Goal: Task Accomplishment & Management: Manage account settings

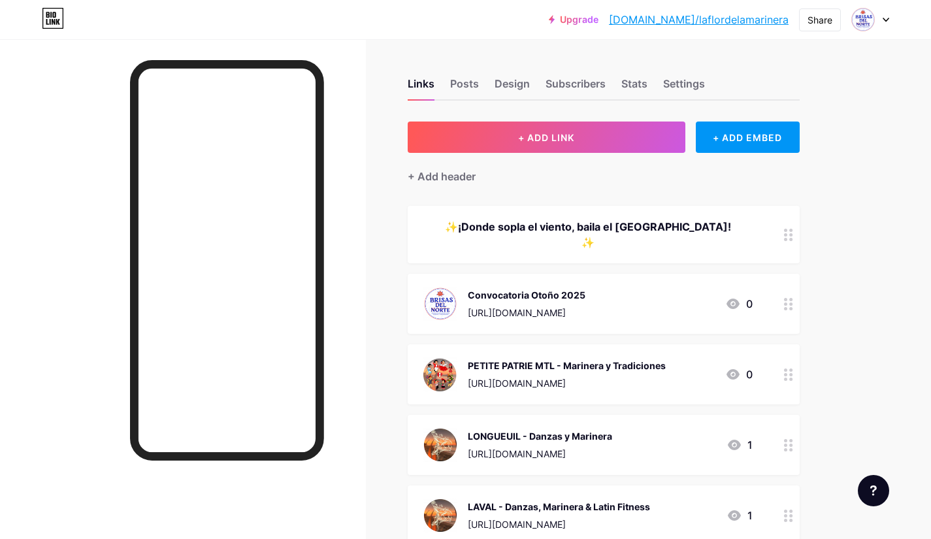
click at [644, 359] on div "PETITE PATRIE MTL - Marinera y Tradiciones" at bounding box center [567, 366] width 198 height 14
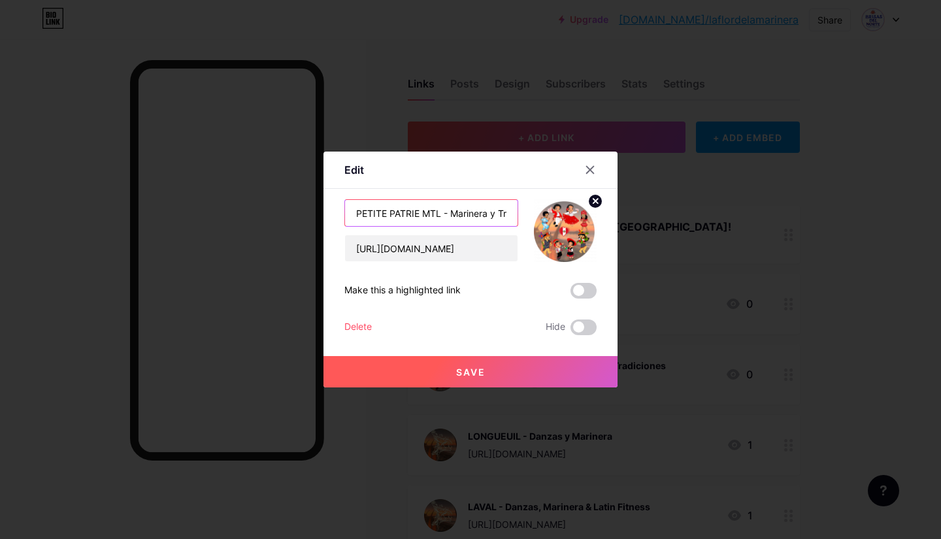
drag, startPoint x: 440, startPoint y: 212, endPoint x: 339, endPoint y: 165, distance: 112.0
click at [339, 165] on div "Edit Content YouTube Play YouTube video without leaving your page. ADD Vimeo Pl…" at bounding box center [470, 270] width 294 height 236
type input "Montreal - Marinera y Tradiciones"
click at [464, 368] on span "Save" at bounding box center [470, 372] width 29 height 11
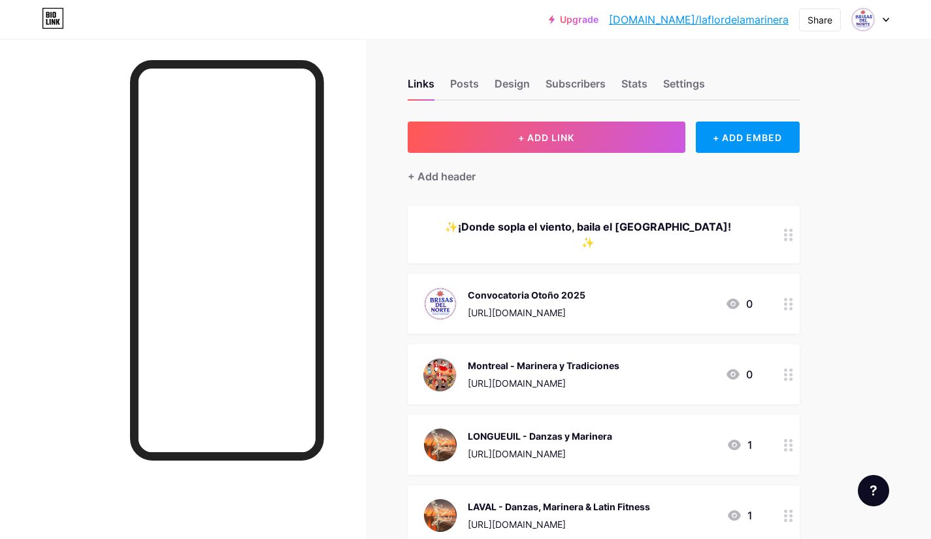
click at [604, 359] on div "Montreal - Marinera y Tradiciones" at bounding box center [544, 366] width 152 height 14
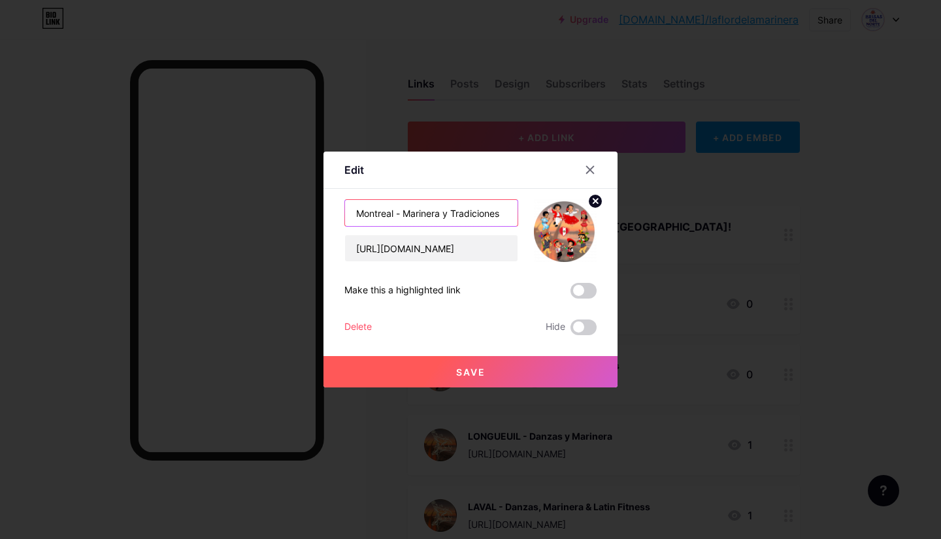
drag, startPoint x: 393, startPoint y: 209, endPoint x: 364, endPoint y: 216, distance: 29.6
click at [364, 216] on input "Montreal - Marinera y Tradiciones" at bounding box center [431, 213] width 173 height 26
type input "MONTREAL - Marinera y Tradiciones"
click at [467, 369] on span "Save" at bounding box center [470, 372] width 29 height 11
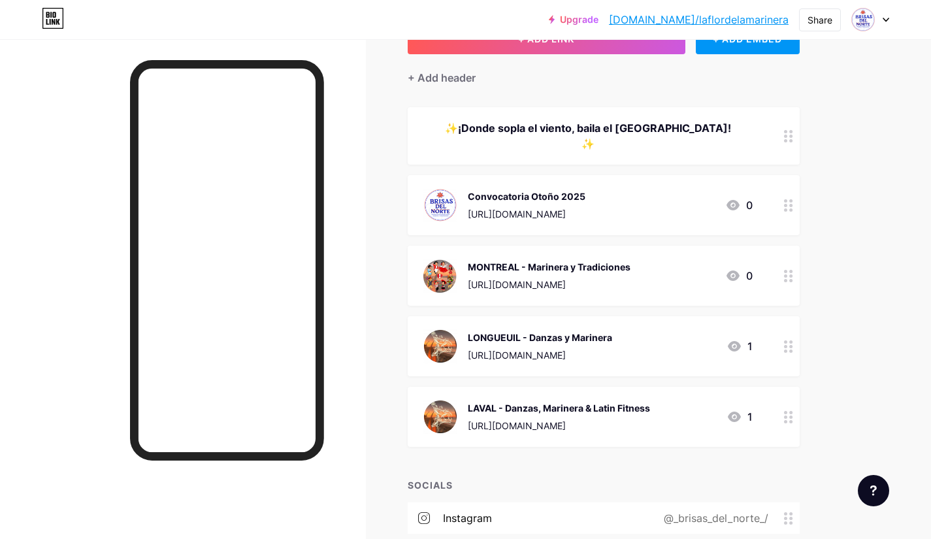
scroll to position [109, 0]
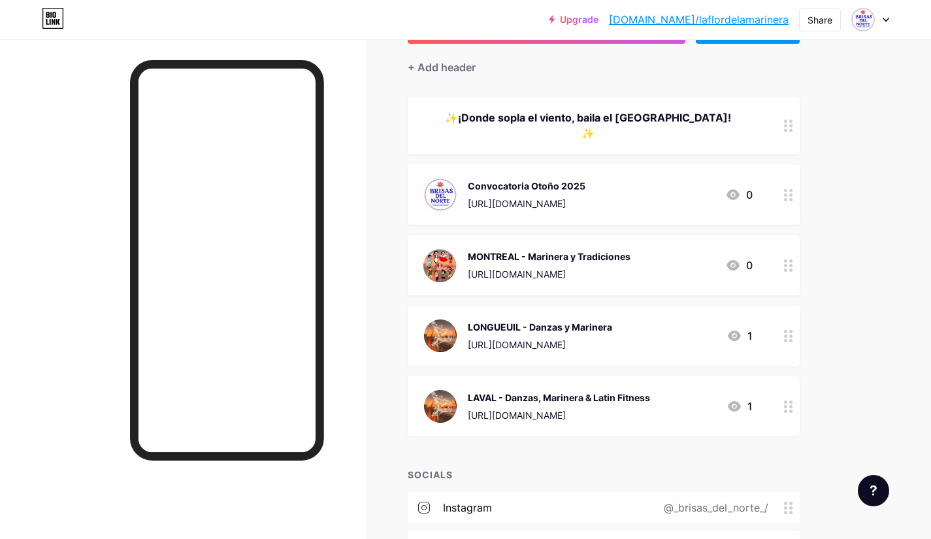
click at [629, 391] on div "LAVAL - Danzas, Marinera & Latin Fitness" at bounding box center [559, 398] width 182 height 14
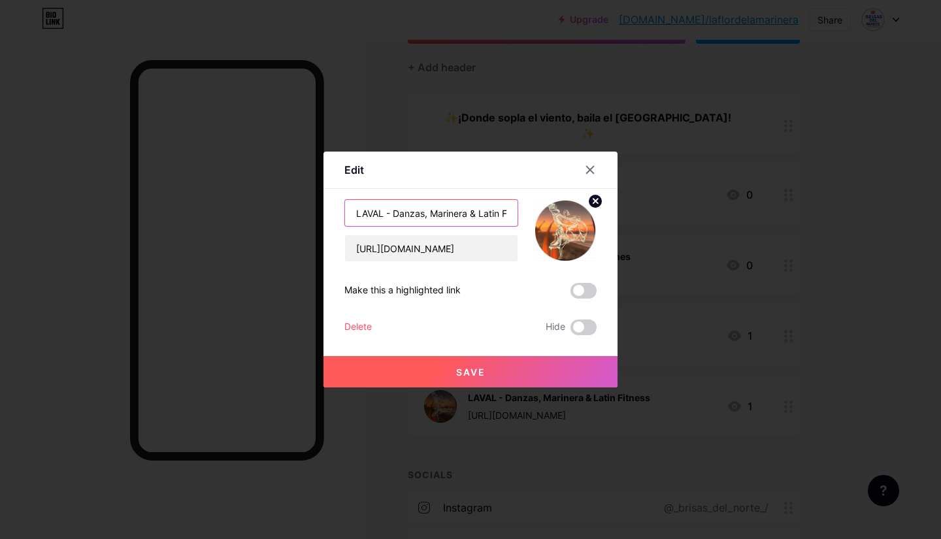
drag, startPoint x: 480, startPoint y: 212, endPoint x: 396, endPoint y: 216, distance: 83.7
click at [396, 216] on input "LAVAL - Danzas, Marinera & Latin Fitness" at bounding box center [431, 213] width 173 height 26
type input "LAVAL - Latin Fitness y Marinera"
click at [486, 372] on button "Save" at bounding box center [470, 371] width 294 height 31
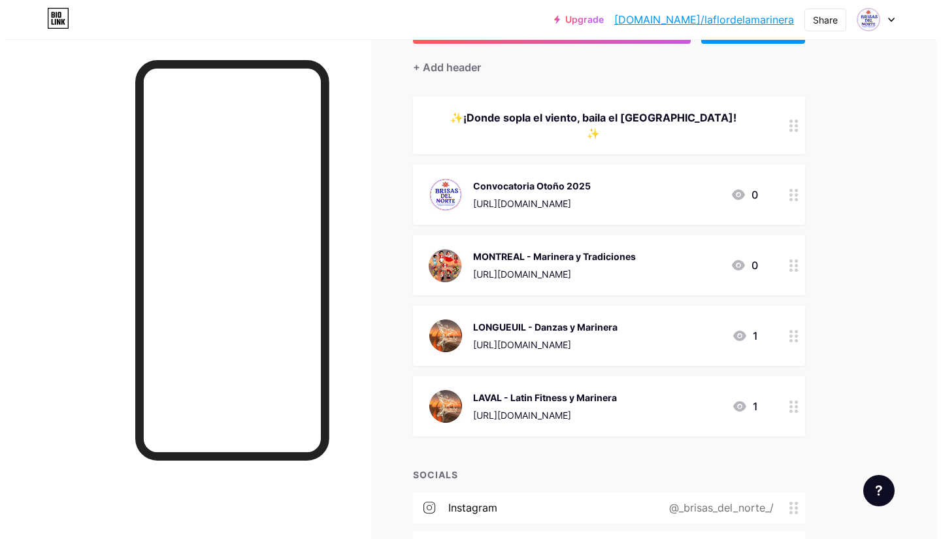
scroll to position [0, 0]
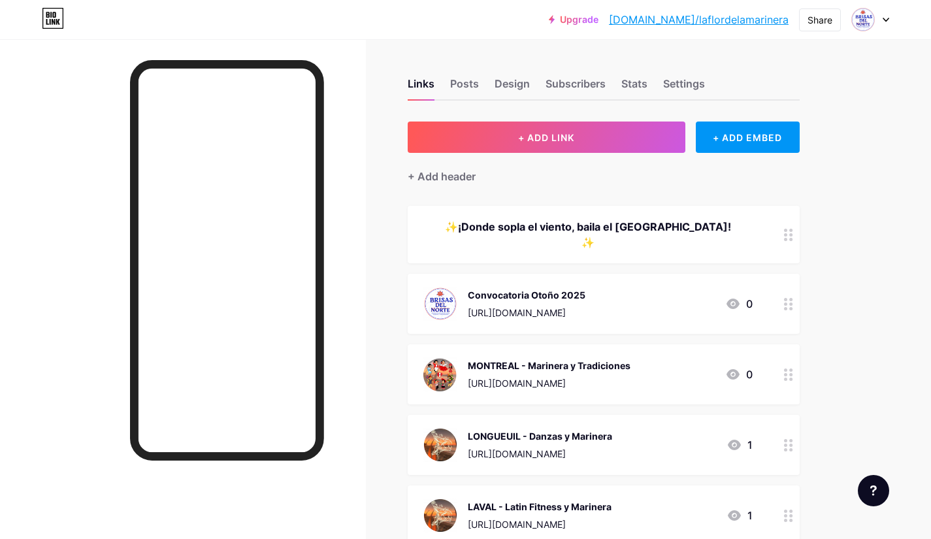
click at [537, 140] on span "+ ADD LINK" at bounding box center [546, 137] width 56 height 11
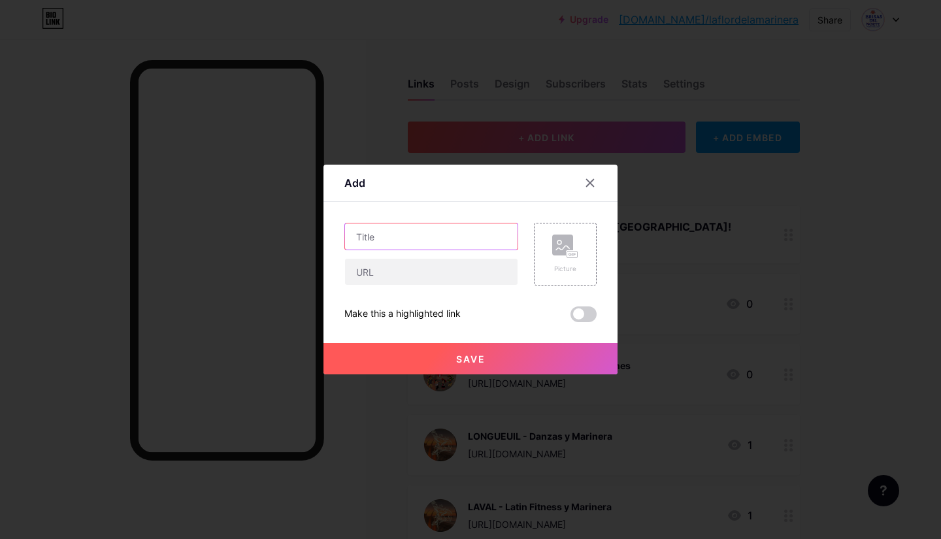
click at [384, 237] on input "text" at bounding box center [431, 236] width 173 height 26
type input "D"
type input "MONTREAL - Danzas Folcloricas Andinas"
click at [561, 252] on rect at bounding box center [562, 245] width 21 height 21
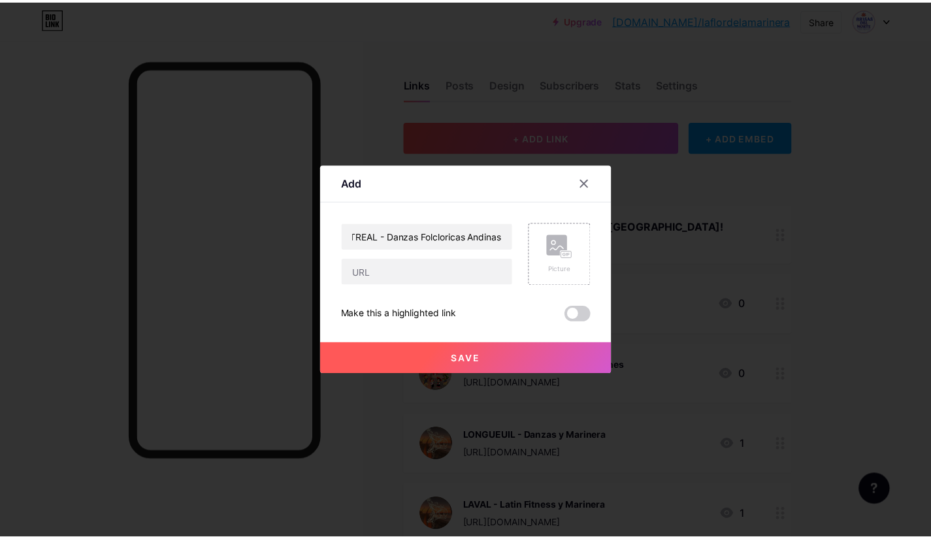
scroll to position [0, 0]
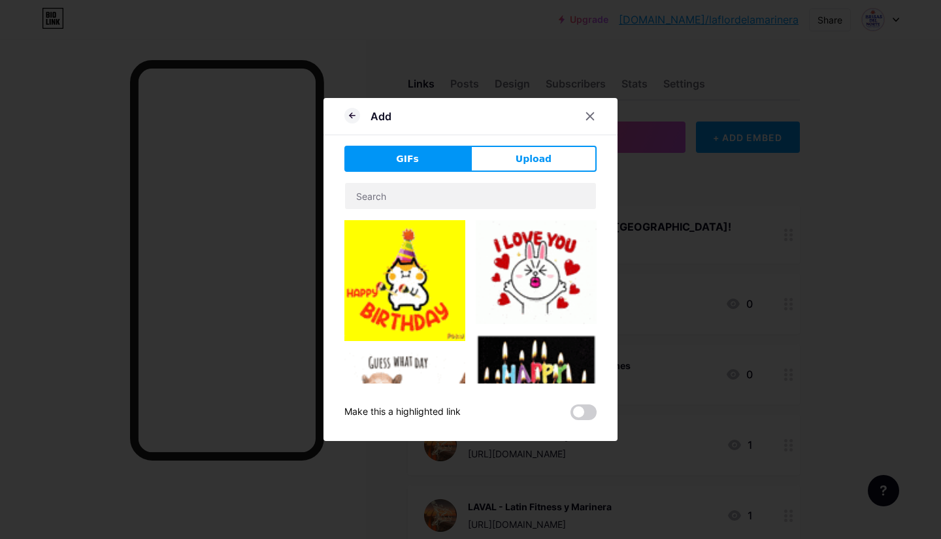
click at [532, 159] on span "Upload" at bounding box center [534, 159] width 36 height 14
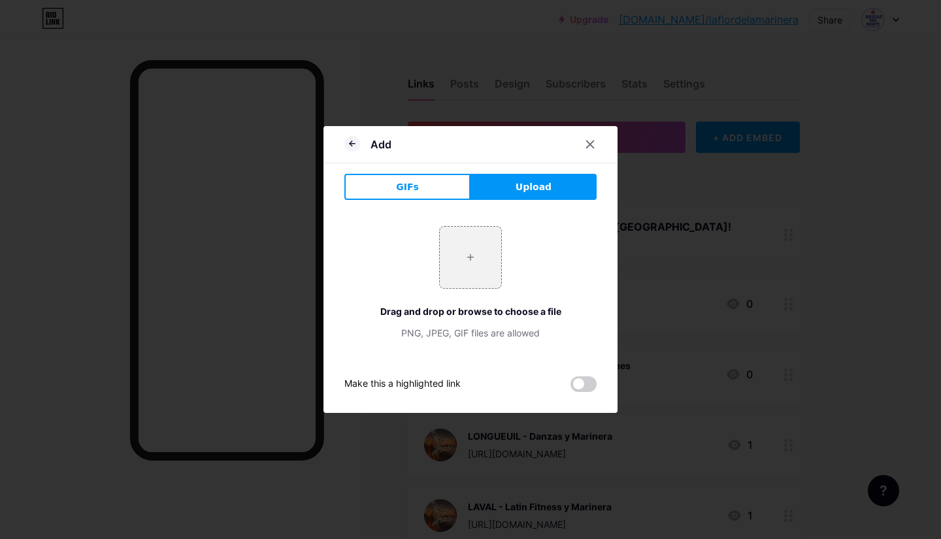
click at [525, 188] on span "Upload" at bounding box center [534, 187] width 36 height 14
click at [469, 262] on input "file" at bounding box center [470, 257] width 61 height 61
type input "C:\fakepath\Marinera y Danzas Adultos.png"
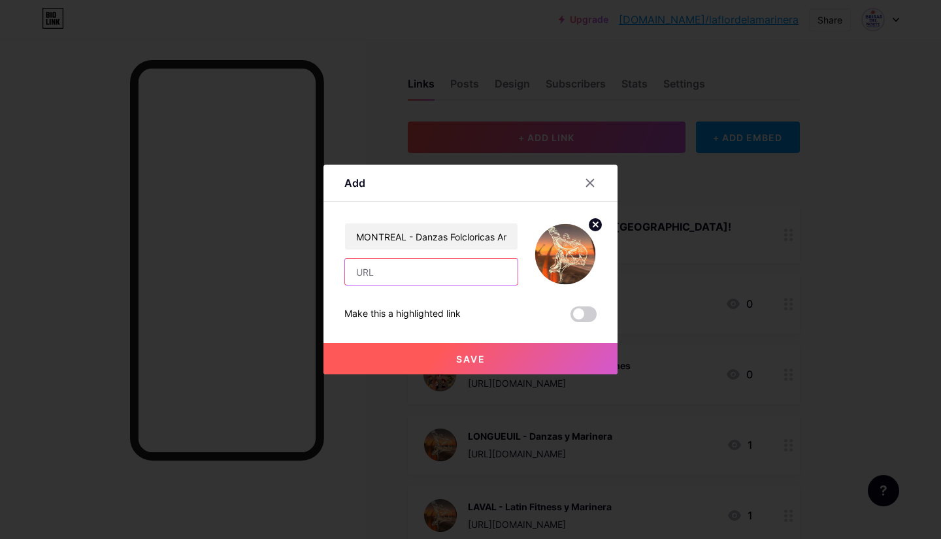
click at [398, 282] on input "text" at bounding box center [431, 272] width 173 height 26
paste input "[URL][DOMAIN_NAME]"
type input "[URL][DOMAIN_NAME]"
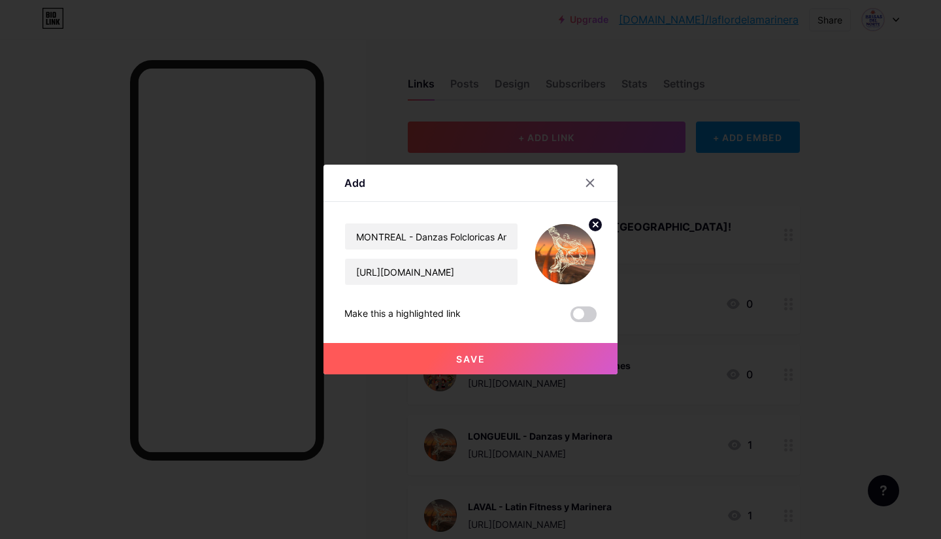
click at [459, 356] on span "Save" at bounding box center [470, 359] width 29 height 11
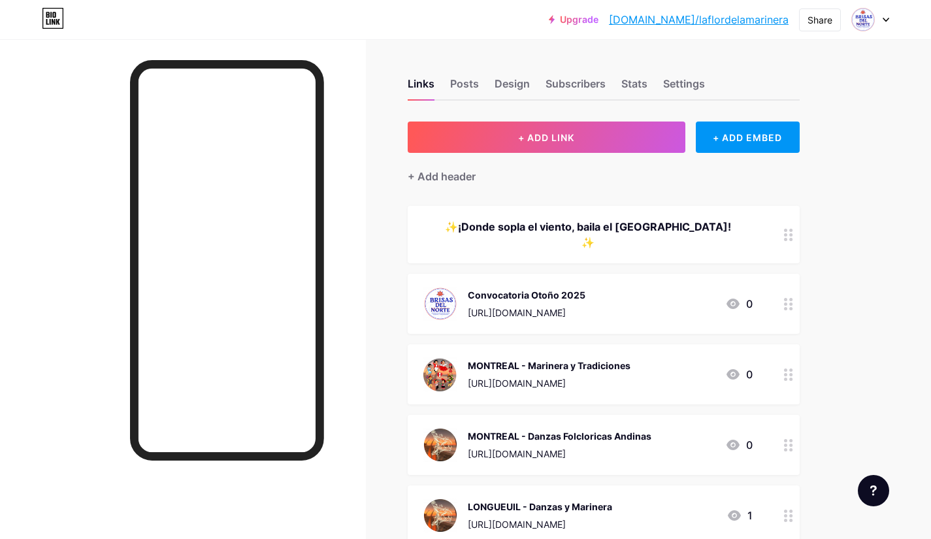
click at [572, 288] on div "Convocatoria Otoño 2025" at bounding box center [527, 295] width 118 height 14
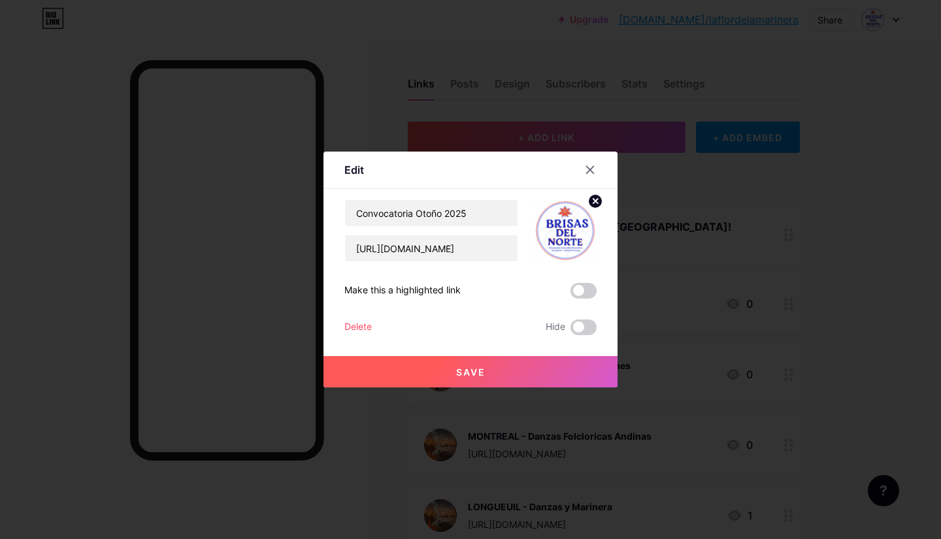
click at [589, 167] on icon at bounding box center [590, 170] width 10 height 10
